Goal: Task Accomplishment & Management: Use online tool/utility

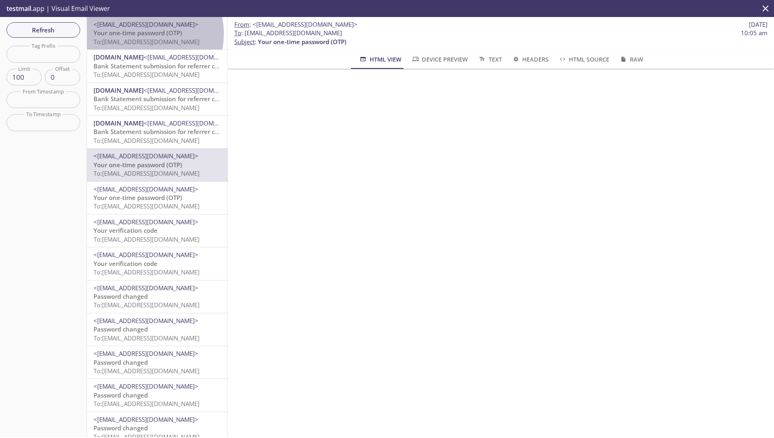
click at [142, 34] on span "Your one-time password (OTP)" at bounding box center [138, 33] width 89 height 8
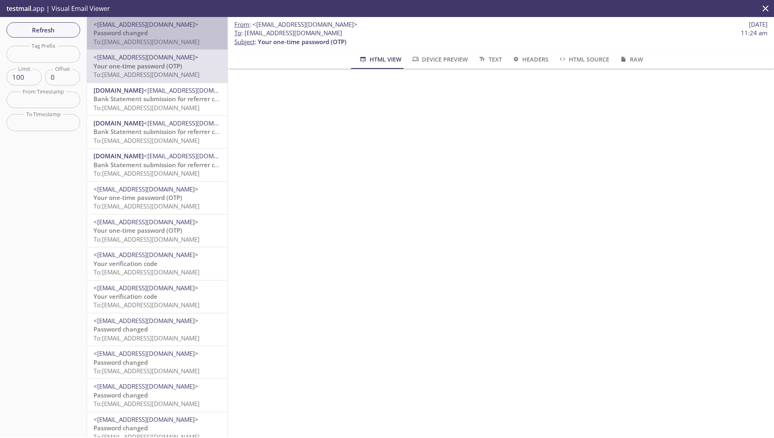
click at [158, 39] on span "To: ta.800625607@inbox.testmail.app" at bounding box center [147, 42] width 106 height 8
click at [133, 26] on span "<[EMAIL_ADDRESS][DOMAIN_NAME]>" at bounding box center [146, 24] width 105 height 8
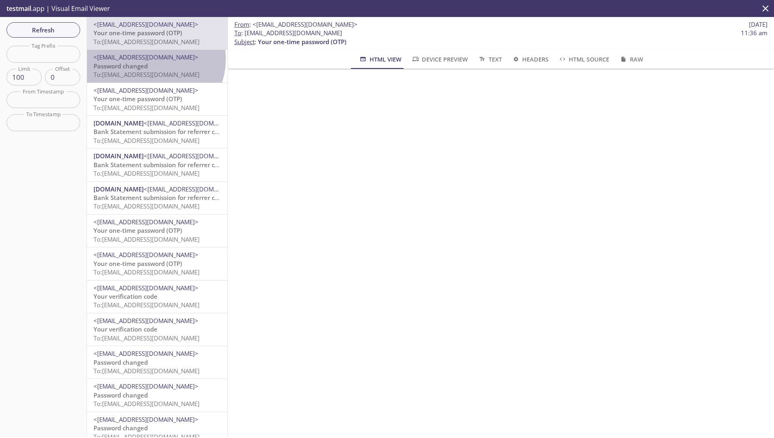
click at [154, 59] on span "<[EMAIL_ADDRESS][DOMAIN_NAME]>" at bounding box center [146, 57] width 105 height 8
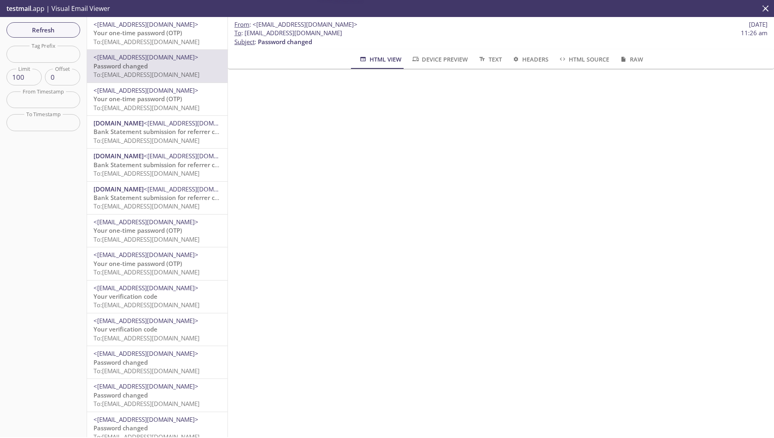
click at [147, 28] on span "<[EMAIL_ADDRESS][DOMAIN_NAME]>" at bounding box center [158, 24] width 128 height 9
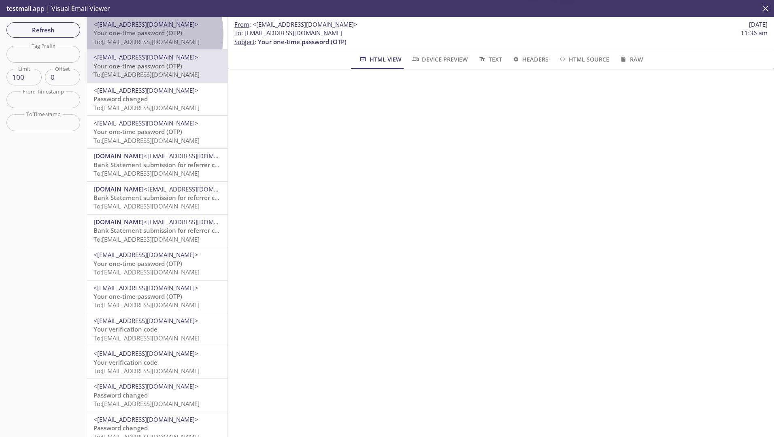
click at [130, 35] on span "Your one-time password (OTP)" at bounding box center [138, 33] width 89 height 8
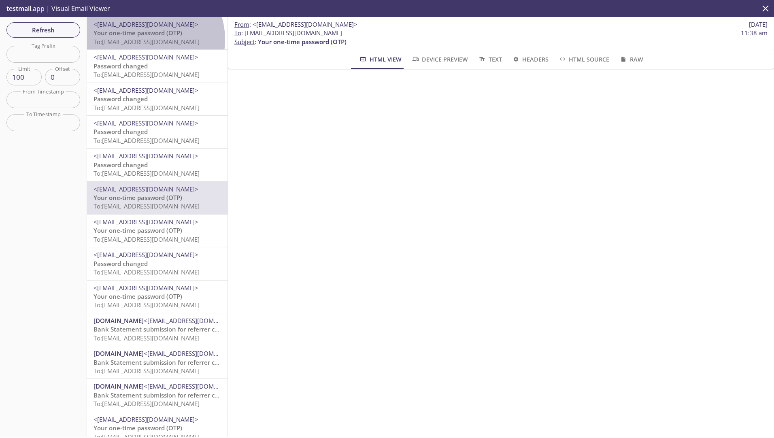
click at [143, 40] on span "To: ta.800636601@inbox.testmail.app" at bounding box center [147, 42] width 106 height 8
